Goal: Information Seeking & Learning: Check status

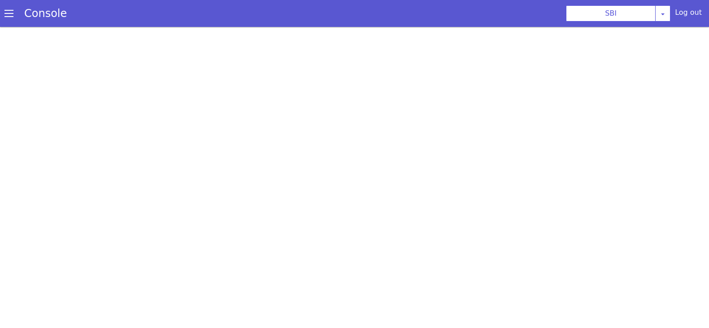
select select "TRANSFER"
select select "en"
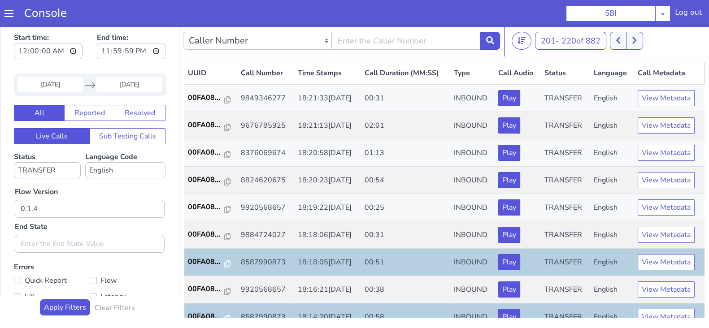
scroll to position [312, 0]
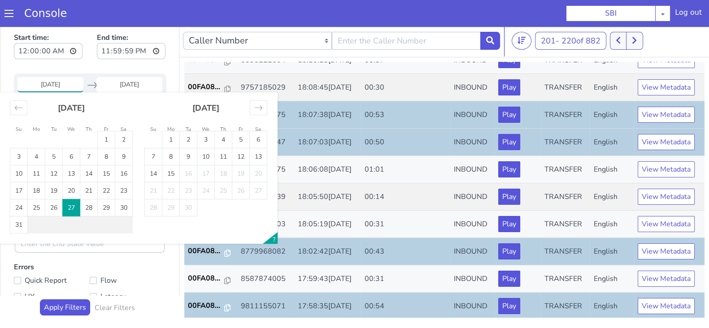
click at [59, 82] on input "27 Aug 2025" at bounding box center [50, 84] width 66 height 15
click at [89, 209] on td "28" at bounding box center [88, 208] width 17 height 17
type input "28 Aug 2025"
click at [130, 77] on input "End Date" at bounding box center [129, 84] width 66 height 15
click at [88, 208] on td "28" at bounding box center [88, 208] width 17 height 17
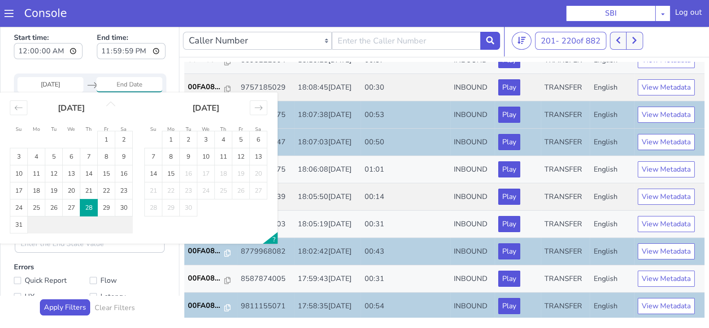
type input "28 Aug 2025"
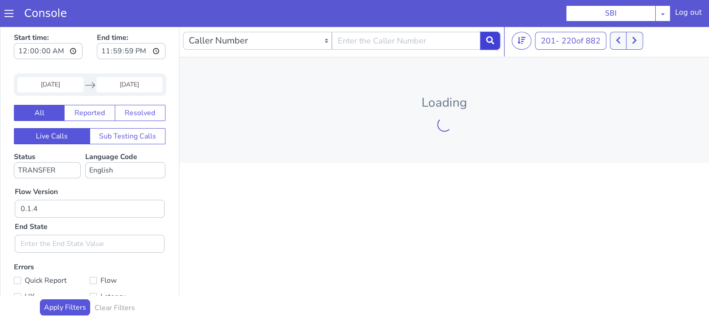
click at [495, 40] on button at bounding box center [490, 41] width 20 height 18
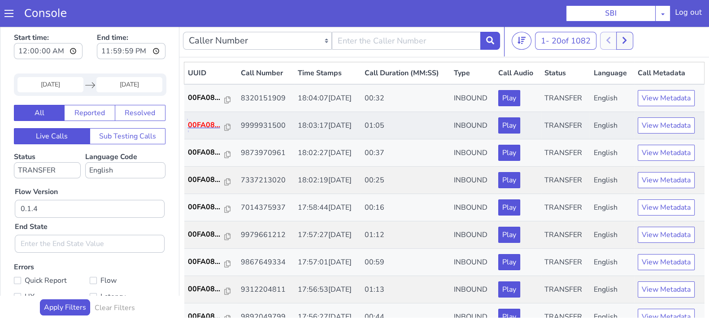
click at [215, 121] on p "00FA08..." at bounding box center [206, 125] width 37 height 11
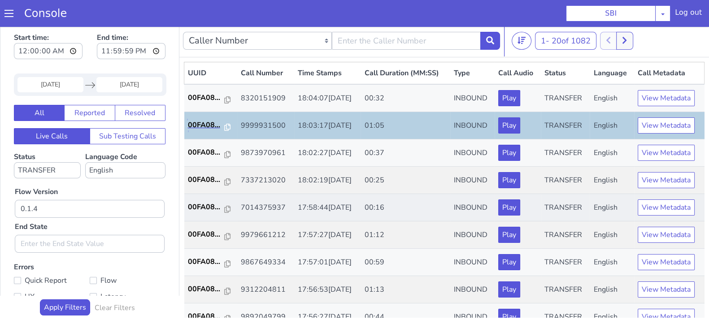
scroll to position [56, 0]
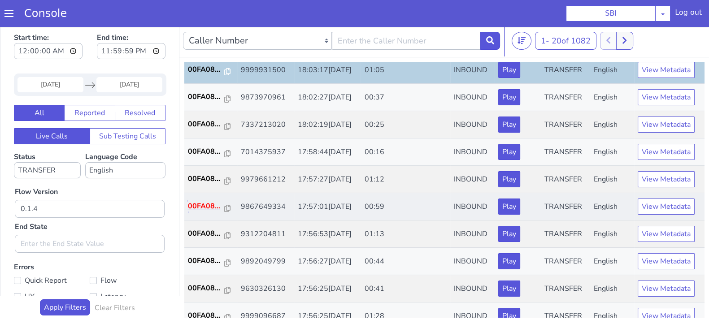
click at [209, 204] on p "00FA08..." at bounding box center [206, 206] width 37 height 11
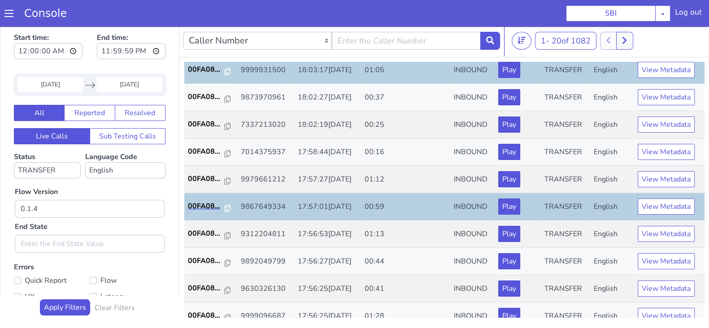
scroll to position [112, 0]
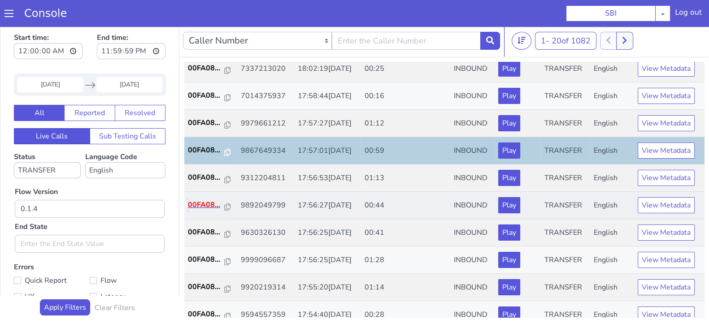
click at [207, 202] on p "00FA08..." at bounding box center [206, 205] width 37 height 11
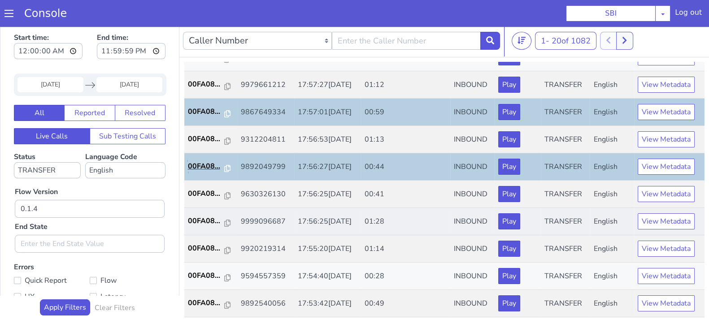
scroll to position [168, 0]
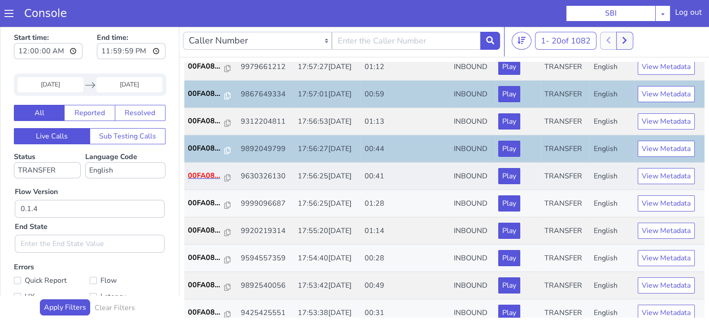
click at [202, 176] on p "00FA08..." at bounding box center [206, 175] width 37 height 11
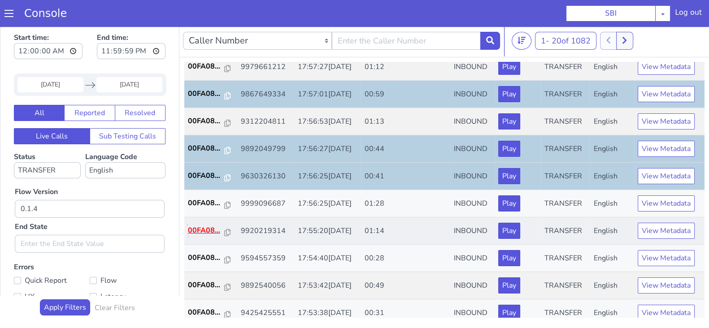
click at [206, 231] on p "00FA08..." at bounding box center [206, 230] width 37 height 11
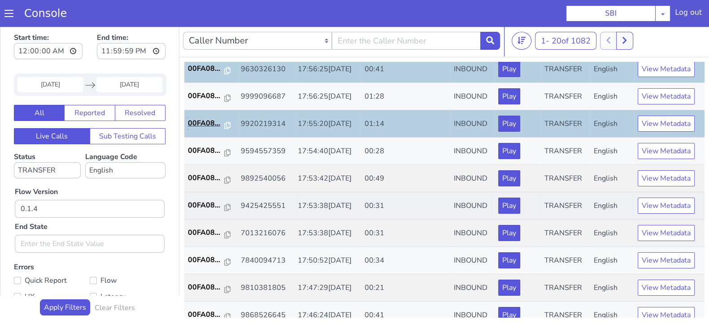
scroll to position [280, 0]
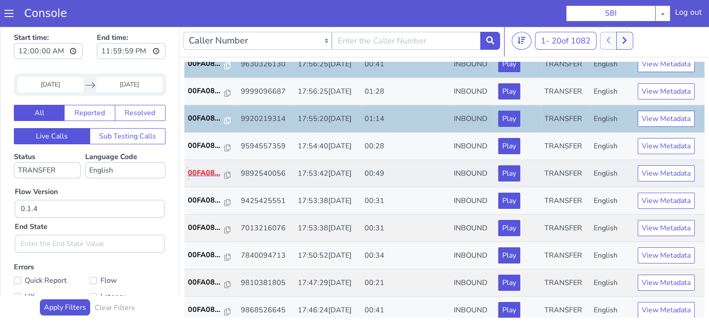
click at [208, 173] on p "00FA08..." at bounding box center [206, 173] width 37 height 11
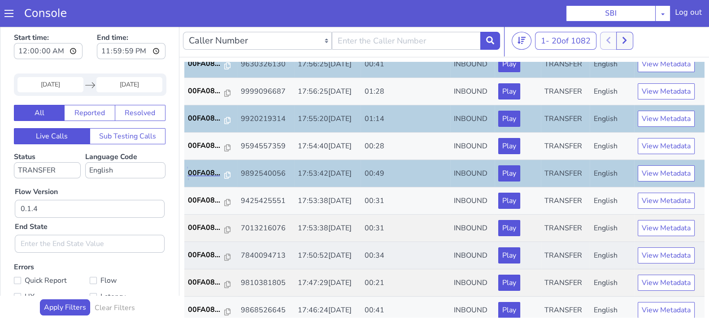
scroll to position [312, 0]
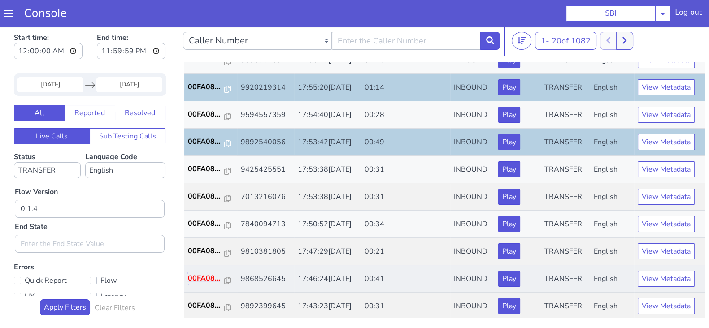
click at [200, 278] on p "00FA08..." at bounding box center [206, 278] width 37 height 11
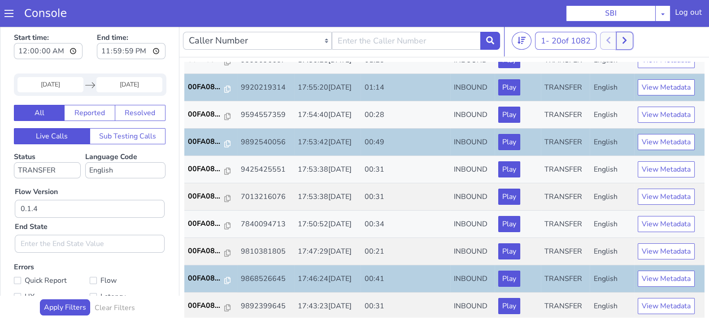
click at [632, 48] on button at bounding box center [624, 41] width 17 height 18
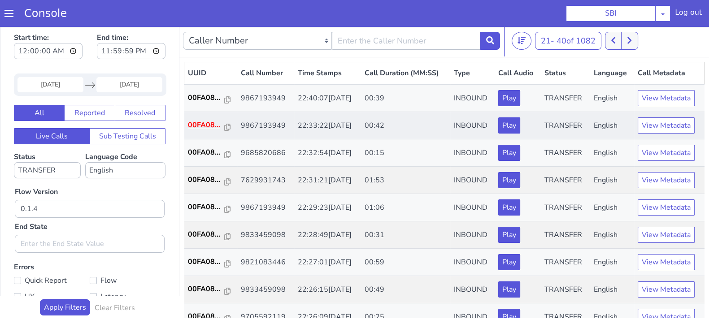
click at [187, 121] on td "00FA08..." at bounding box center [210, 125] width 53 height 27
click at [204, 120] on p "00FA08..." at bounding box center [206, 125] width 37 height 11
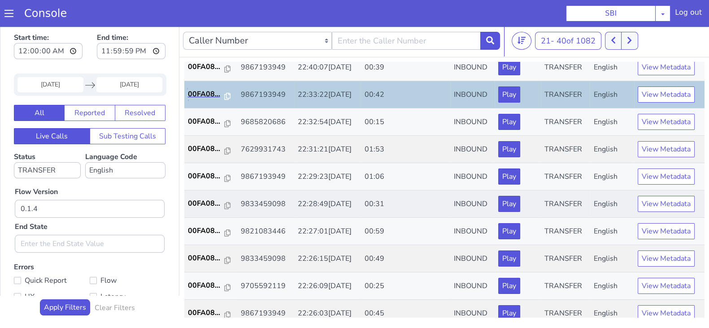
scroll to position [56, 0]
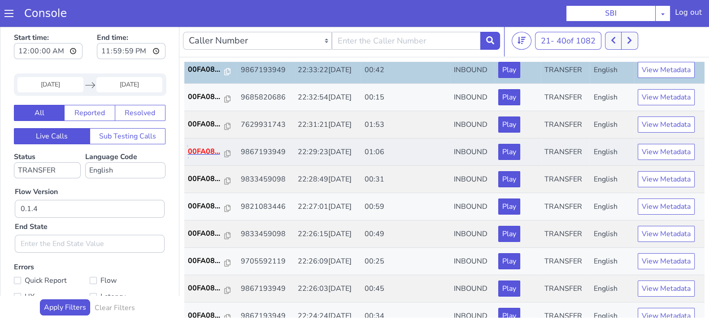
click at [204, 155] on p "00FA08..." at bounding box center [206, 151] width 37 height 11
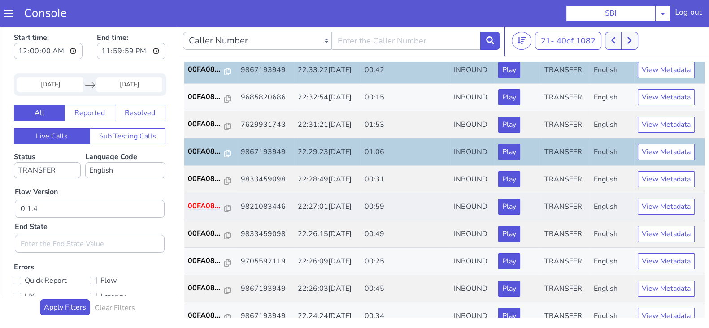
drag, startPoint x: 185, startPoint y: 207, endPoint x: 197, endPoint y: 205, distance: 12.7
click at [185, 206] on td "00FA08..." at bounding box center [210, 206] width 53 height 27
click at [197, 205] on p "00FA08..." at bounding box center [206, 206] width 37 height 11
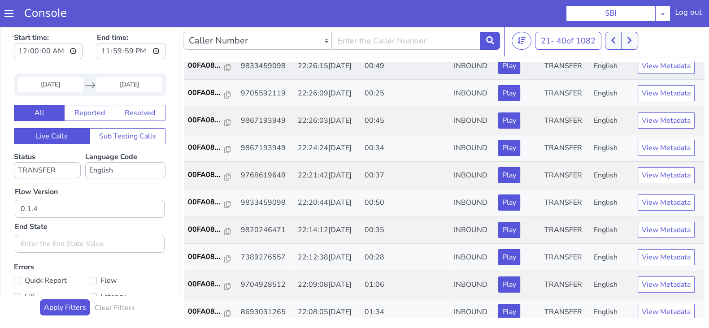
scroll to position [168, 0]
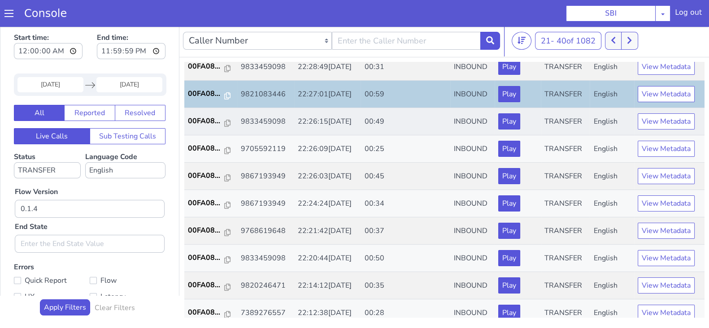
click at [208, 126] on td "00FA08..." at bounding box center [210, 121] width 53 height 27
click at [203, 117] on p "00FA08..." at bounding box center [206, 121] width 37 height 11
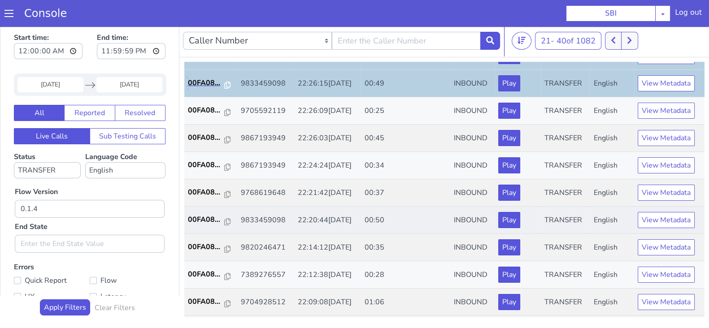
scroll to position [224, 0]
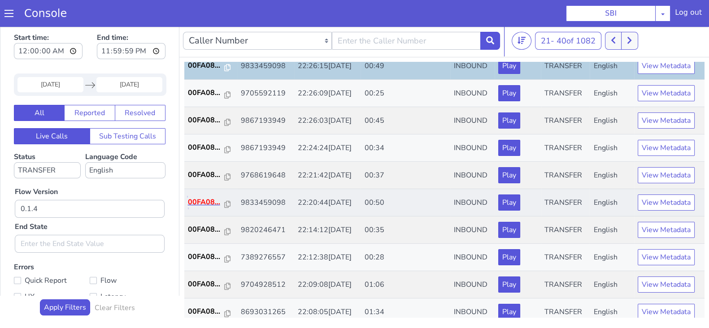
click at [208, 200] on p "00FA08..." at bounding box center [206, 202] width 37 height 11
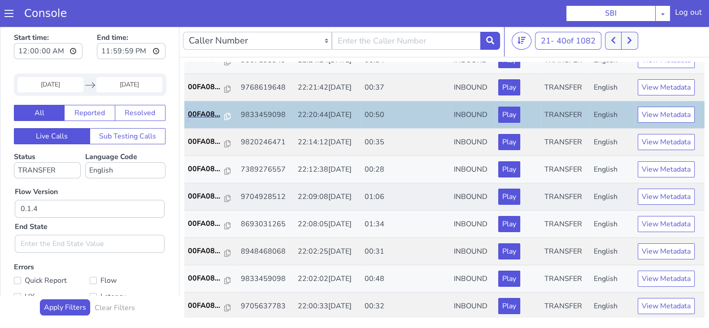
scroll to position [312, 0]
click at [204, 195] on p "00FA08..." at bounding box center [206, 196] width 37 height 11
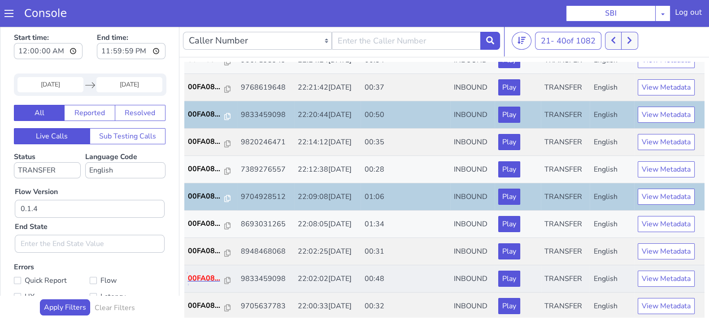
click at [211, 279] on p "00FA08..." at bounding box center [206, 278] width 37 height 11
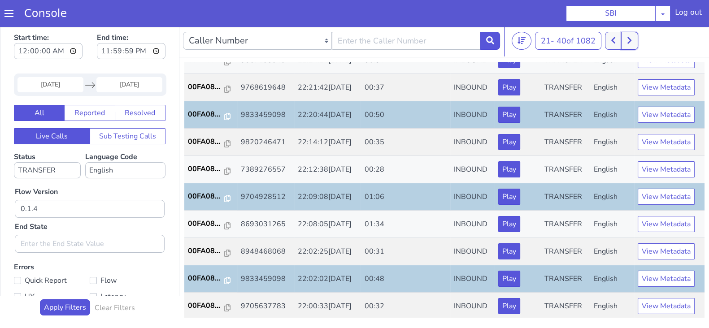
click at [629, 42] on icon at bounding box center [629, 40] width 5 height 8
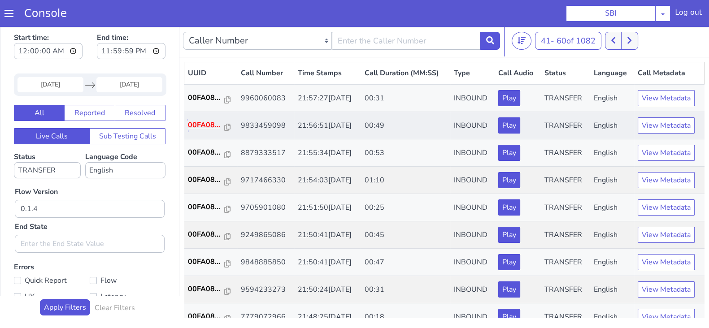
click at [204, 121] on p "00FA08..." at bounding box center [206, 125] width 37 height 11
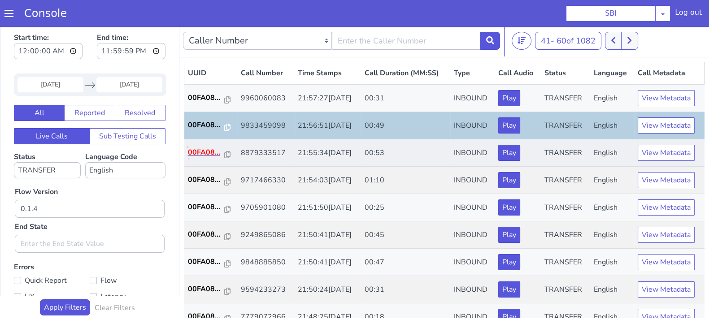
click at [193, 148] on p "00FA08..." at bounding box center [206, 152] width 37 height 11
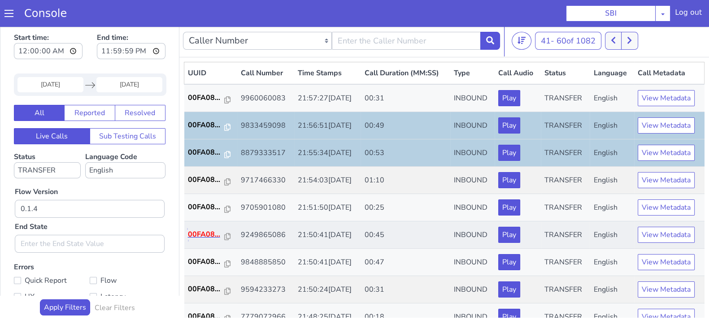
click at [202, 229] on p "00FA08..." at bounding box center [206, 234] width 37 height 11
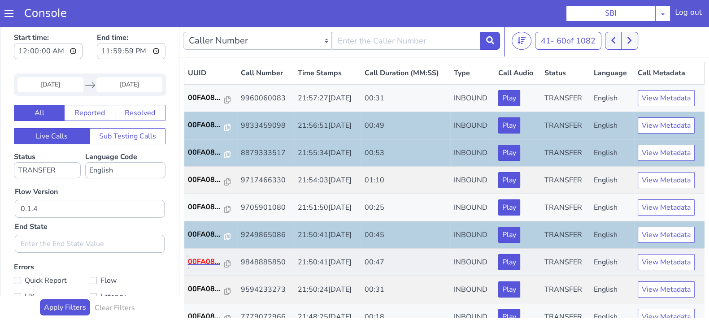
click at [205, 261] on p "00FA08..." at bounding box center [206, 261] width 37 height 11
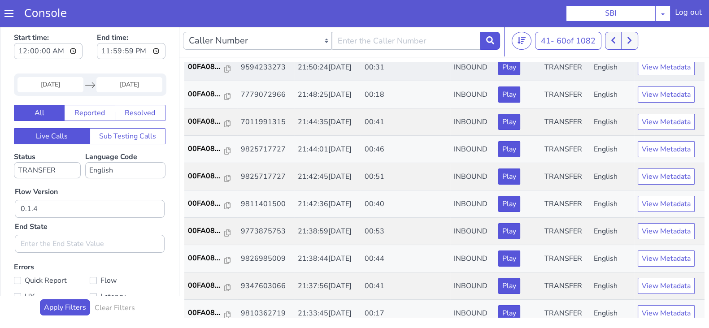
scroll to position [224, 0]
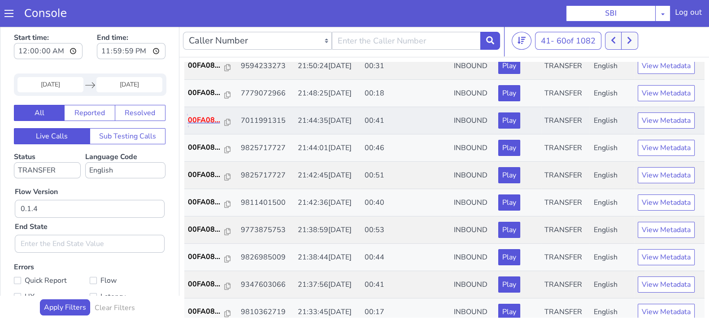
click at [201, 119] on p "00FA08..." at bounding box center [206, 120] width 37 height 11
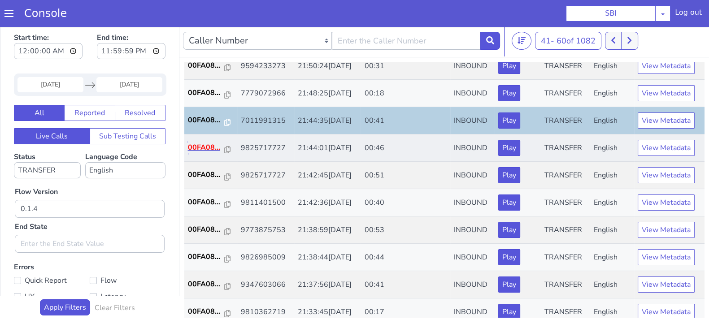
click at [203, 144] on p "00FA08..." at bounding box center [206, 147] width 37 height 11
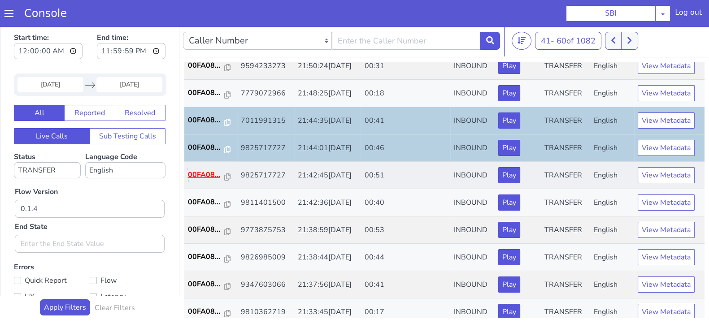
click at [201, 173] on p "00FA08..." at bounding box center [206, 174] width 37 height 11
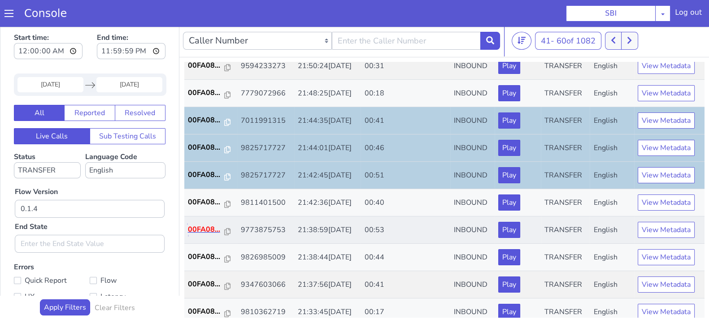
click at [195, 231] on p "00FA08..." at bounding box center [206, 229] width 37 height 11
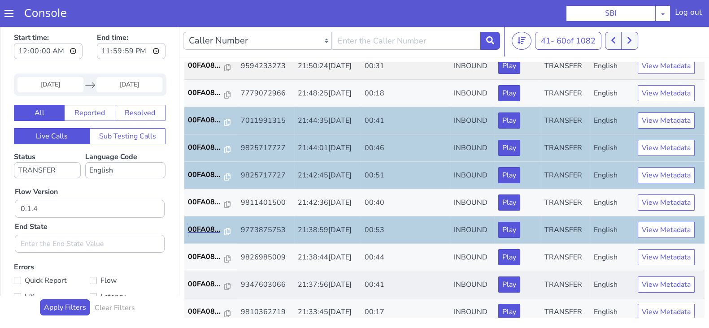
scroll to position [280, 0]
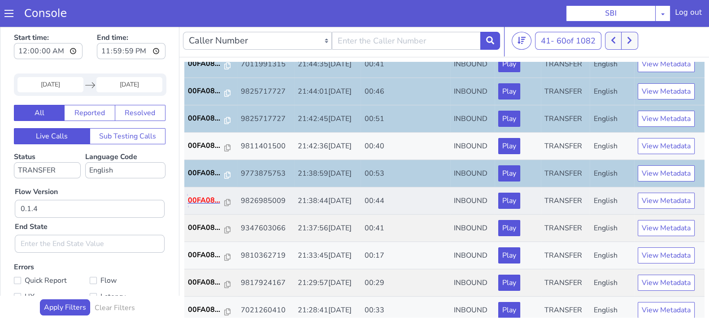
click at [202, 197] on p "00FA08..." at bounding box center [206, 200] width 37 height 11
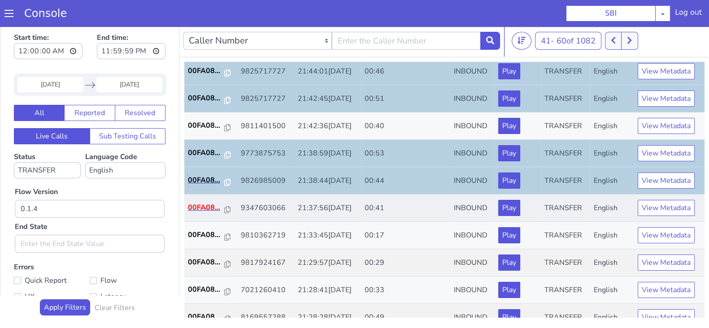
scroll to position [312, 0]
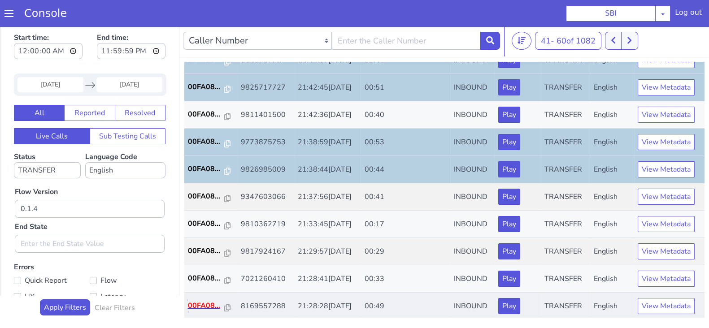
click at [198, 304] on p "00FA08..." at bounding box center [206, 305] width 37 height 11
